Goal: Task Accomplishment & Management: Manage account settings

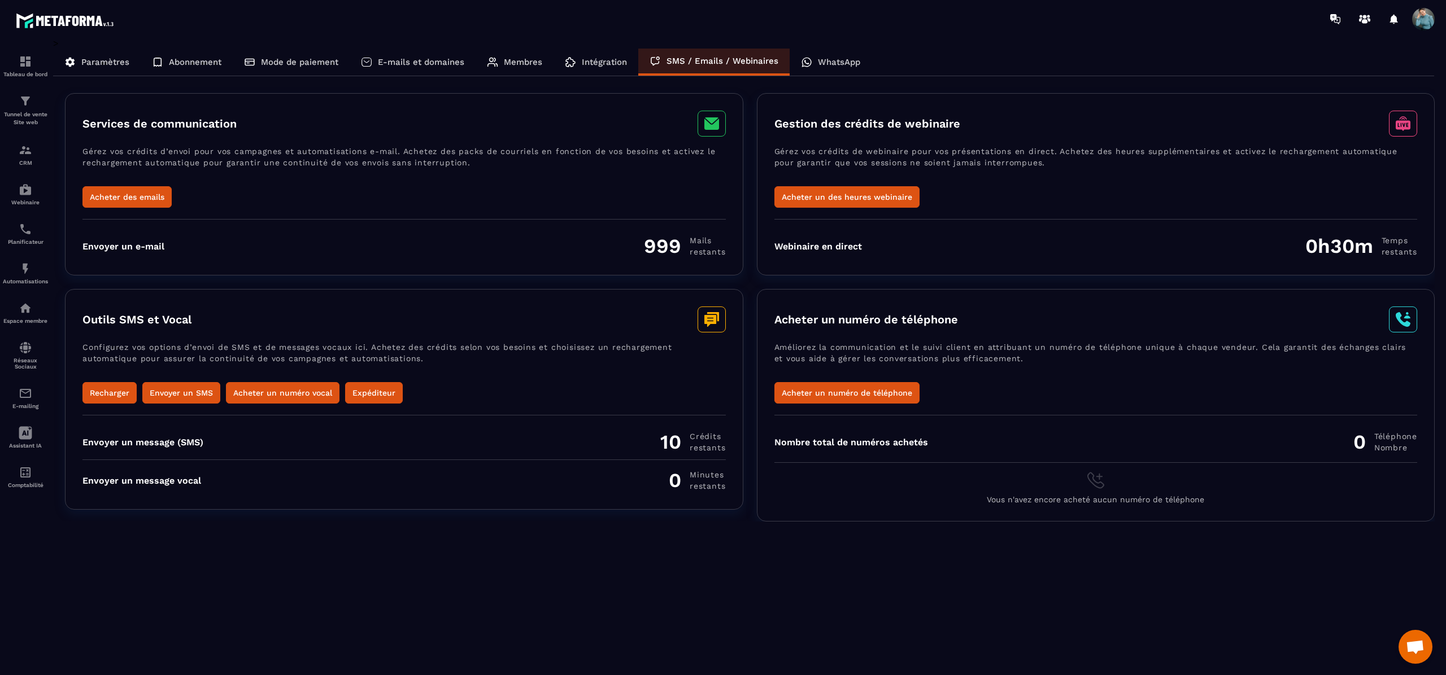
click at [96, 64] on p "Paramètres" at bounding box center [105, 62] width 48 height 10
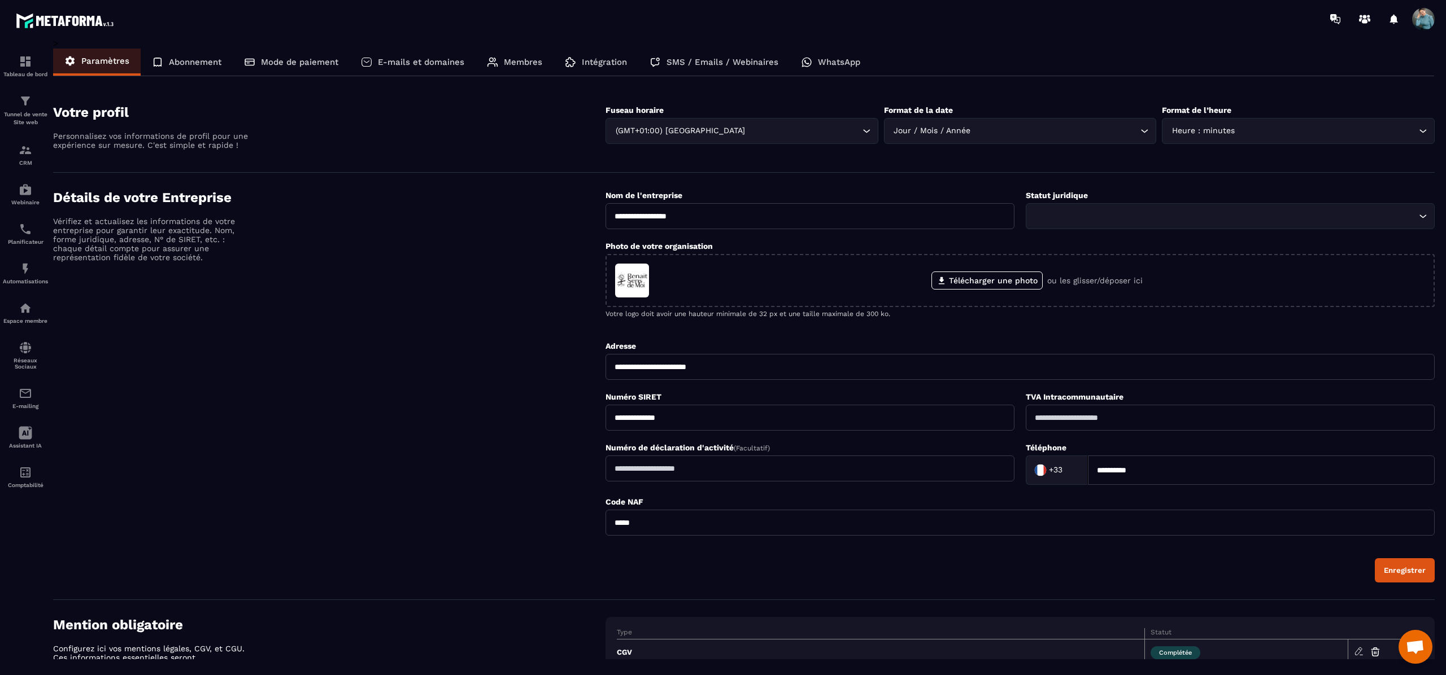
click at [403, 58] on p "E-mails et domaines" at bounding box center [421, 62] width 86 height 10
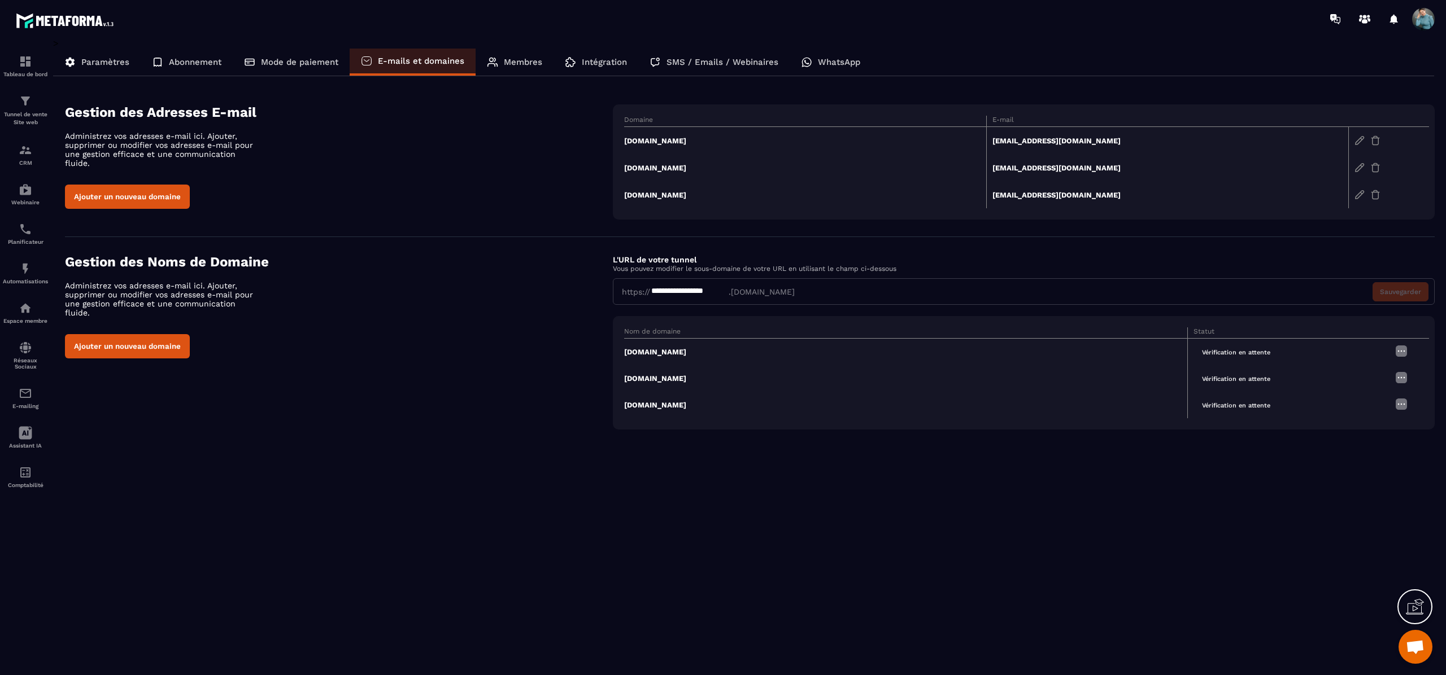
click at [1399, 344] on img at bounding box center [1401, 351] width 14 height 14
click at [701, 348] on td "[DOMAIN_NAME]" at bounding box center [906, 352] width 564 height 27
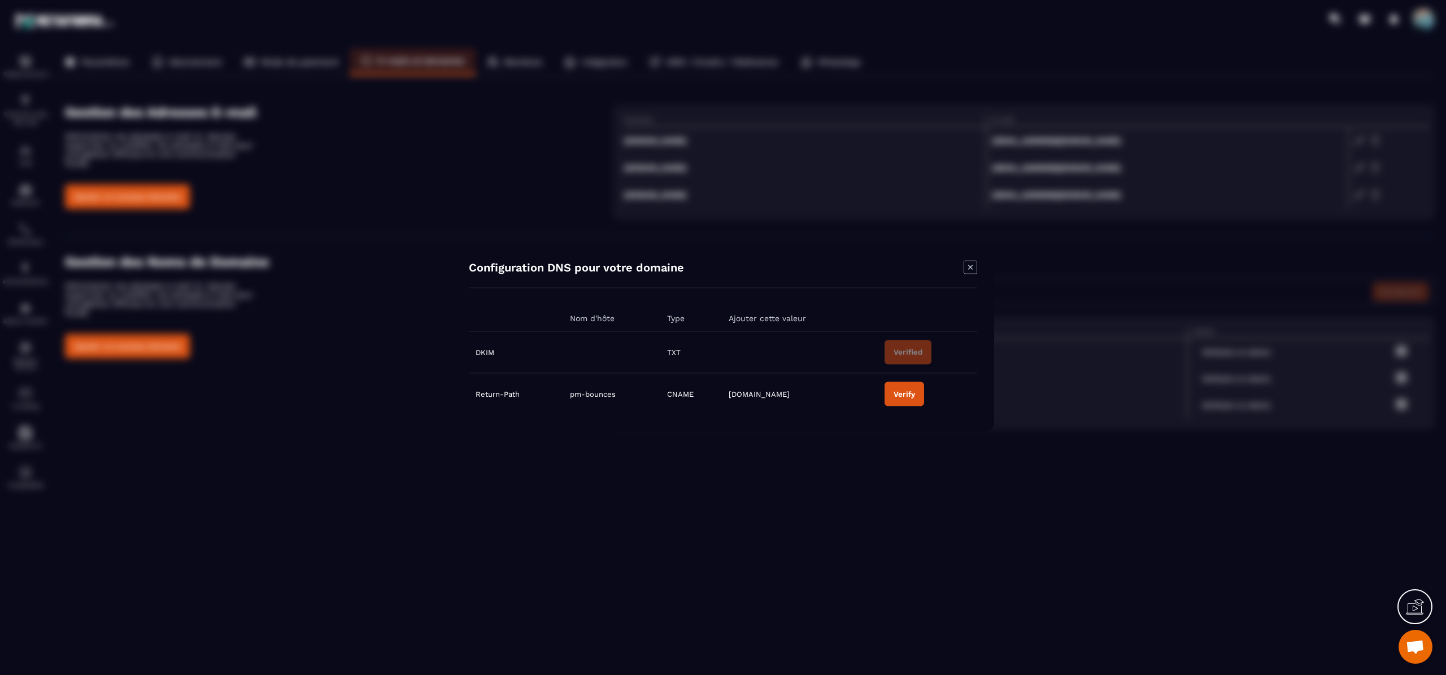
click at [968, 268] on icon "Modal window" at bounding box center [970, 268] width 14 height 14
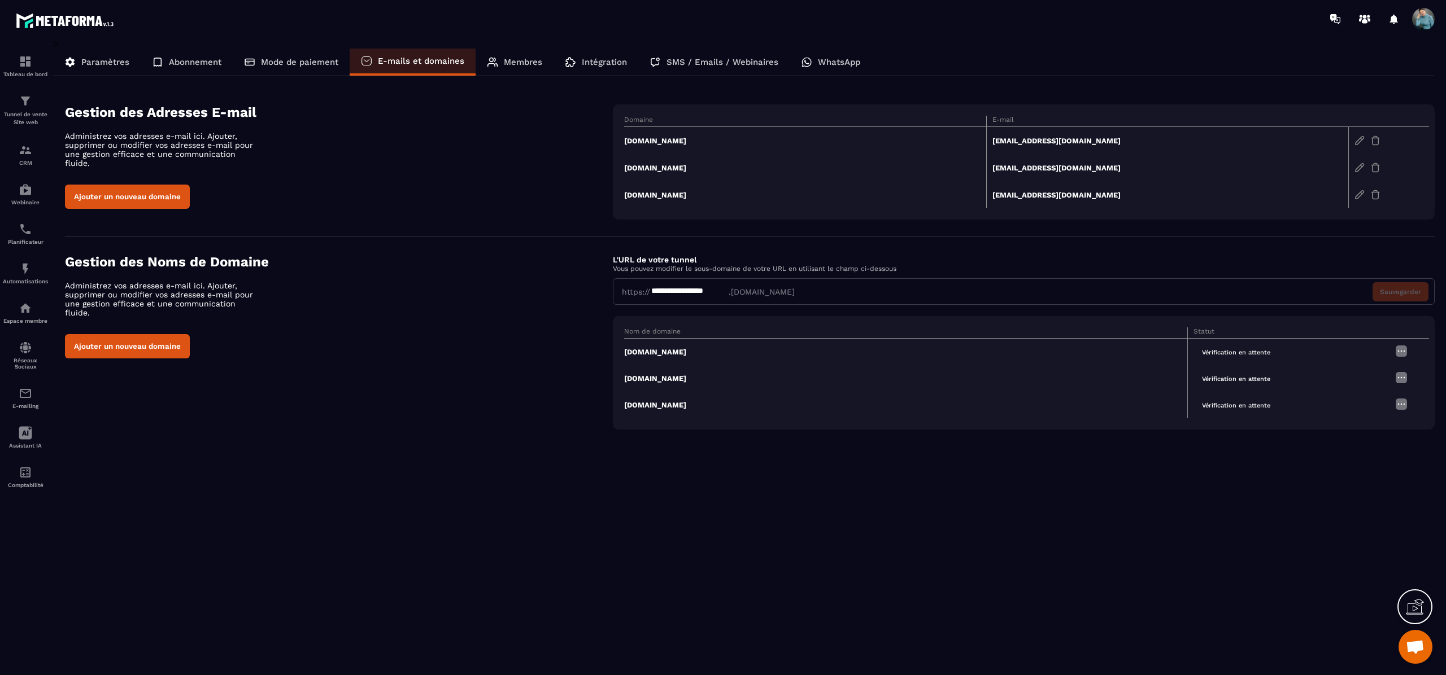
click at [676, 378] on td "[DOMAIN_NAME]" at bounding box center [906, 378] width 564 height 27
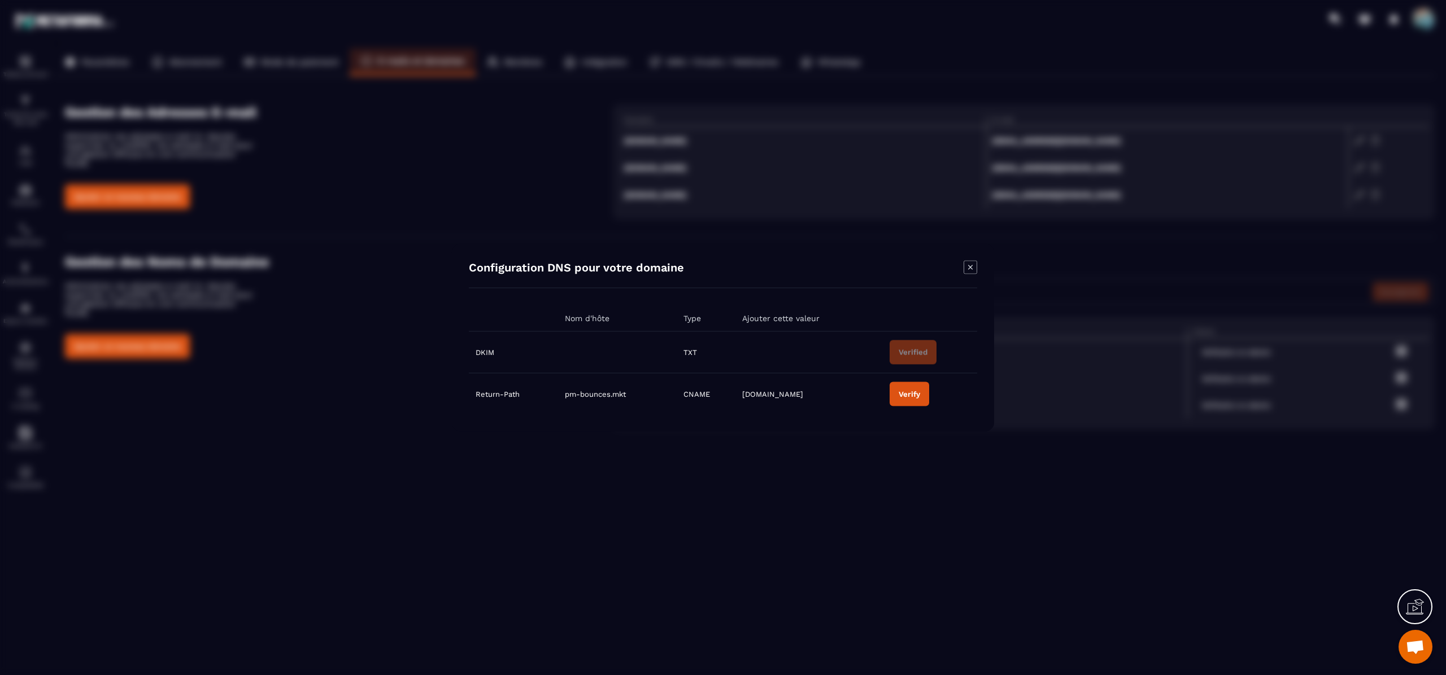
click at [967, 275] on div "Modal window" at bounding box center [970, 269] width 14 height 16
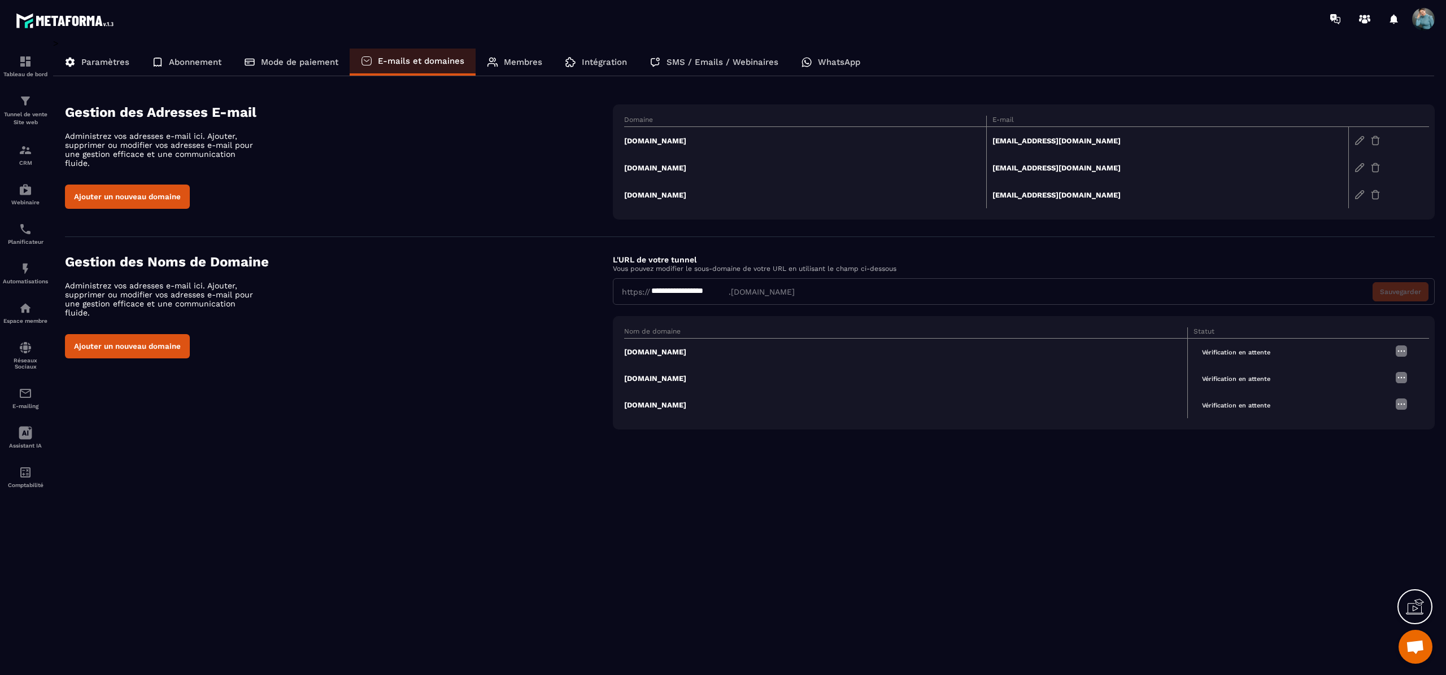
click at [1392, 401] on td at bounding box center [1409, 405] width 40 height 27
click at [1398, 401] on img at bounding box center [1401, 405] width 14 height 14
click at [708, 400] on td "[DOMAIN_NAME]" at bounding box center [906, 405] width 564 height 27
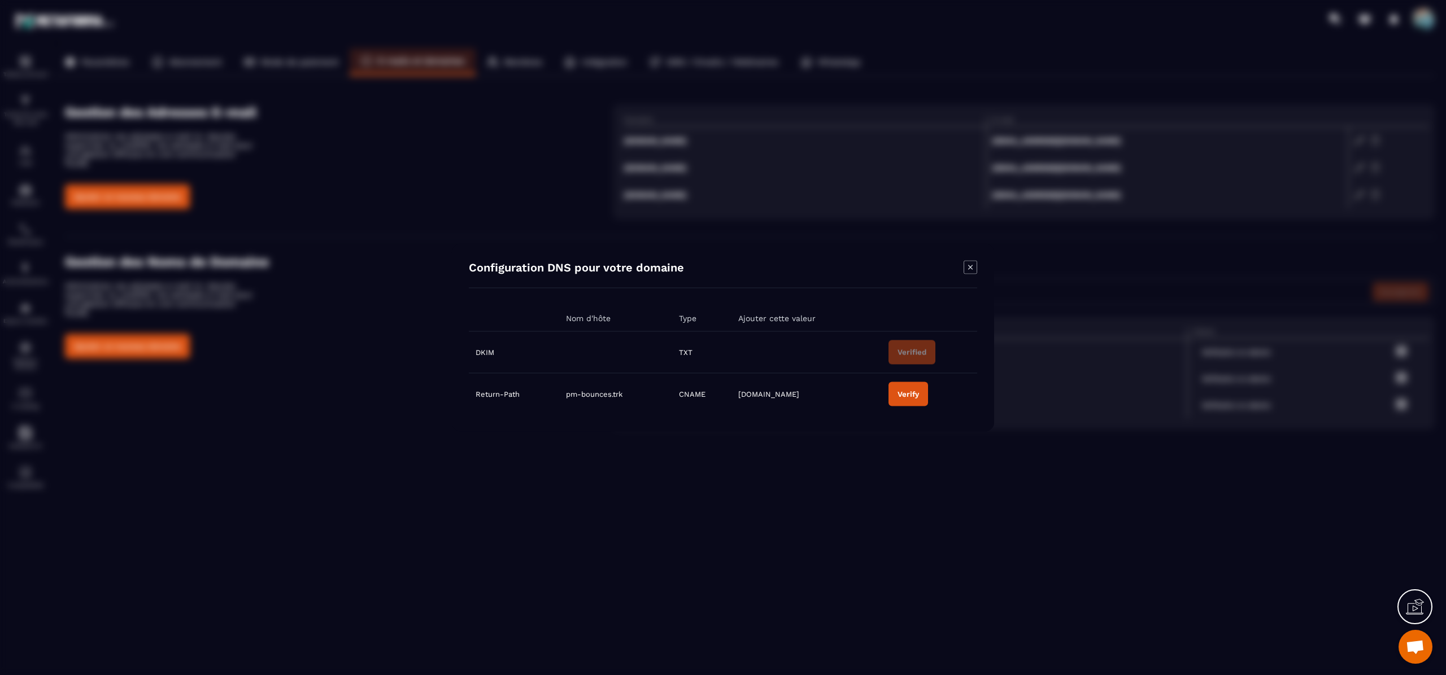
click at [899, 400] on button "Verify" at bounding box center [908, 394] width 40 height 24
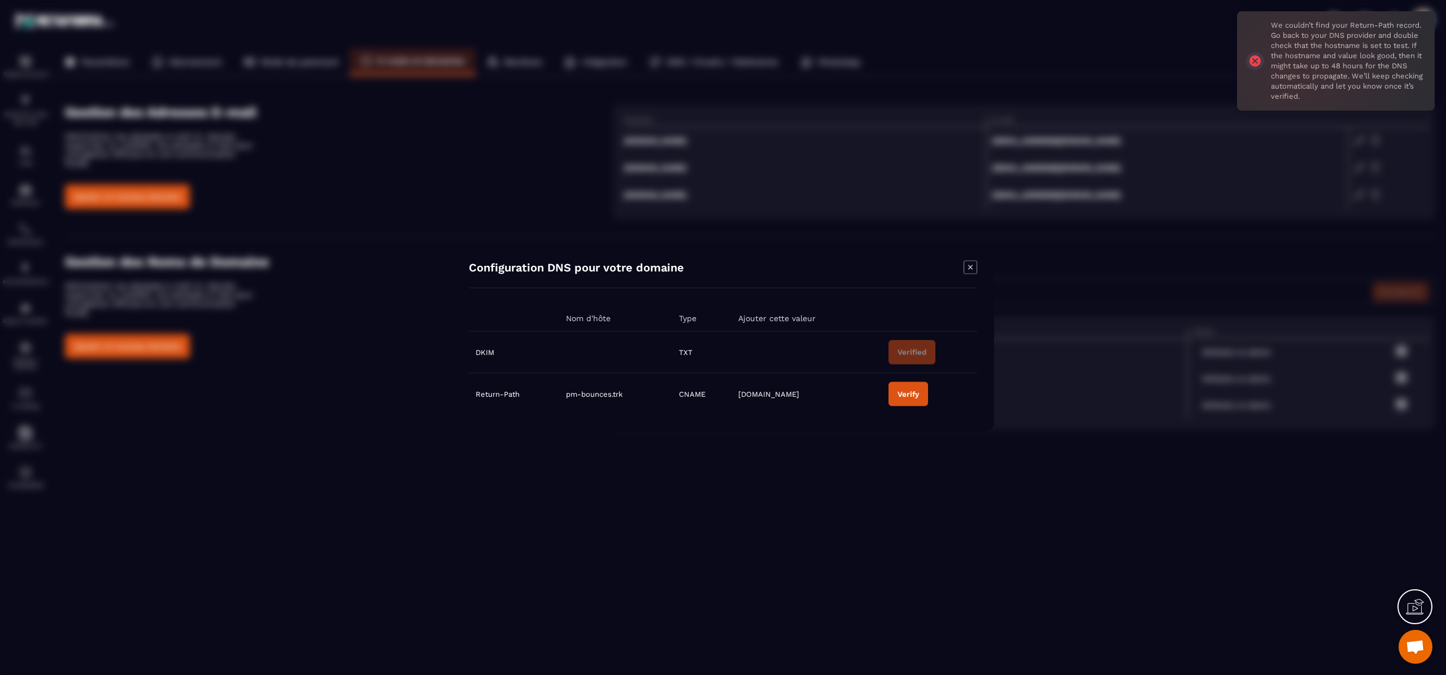
click at [972, 270] on icon "Modal window" at bounding box center [970, 268] width 14 height 14
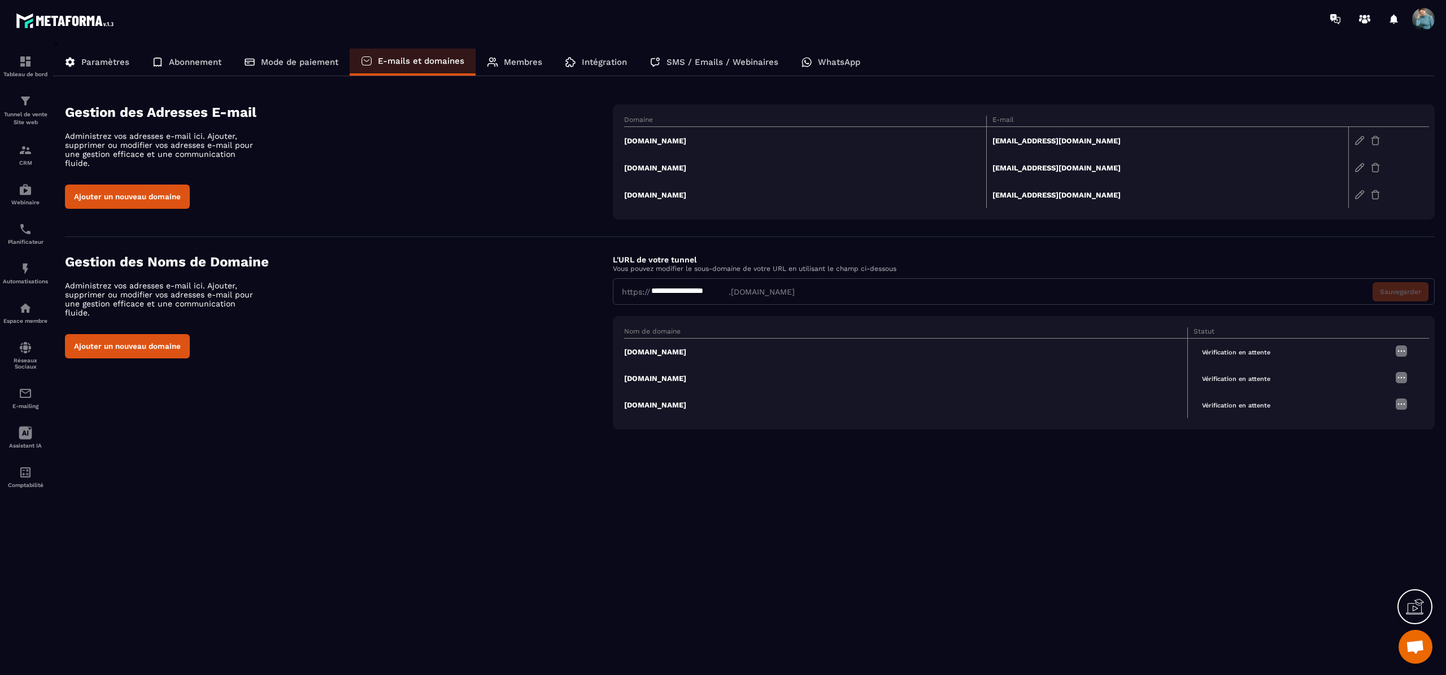
click at [1405, 348] on img at bounding box center [1401, 351] width 14 height 14
click at [1049, 510] on div "**********" at bounding box center [743, 349] width 1381 height 622
